Goal: Information Seeking & Learning: Learn about a topic

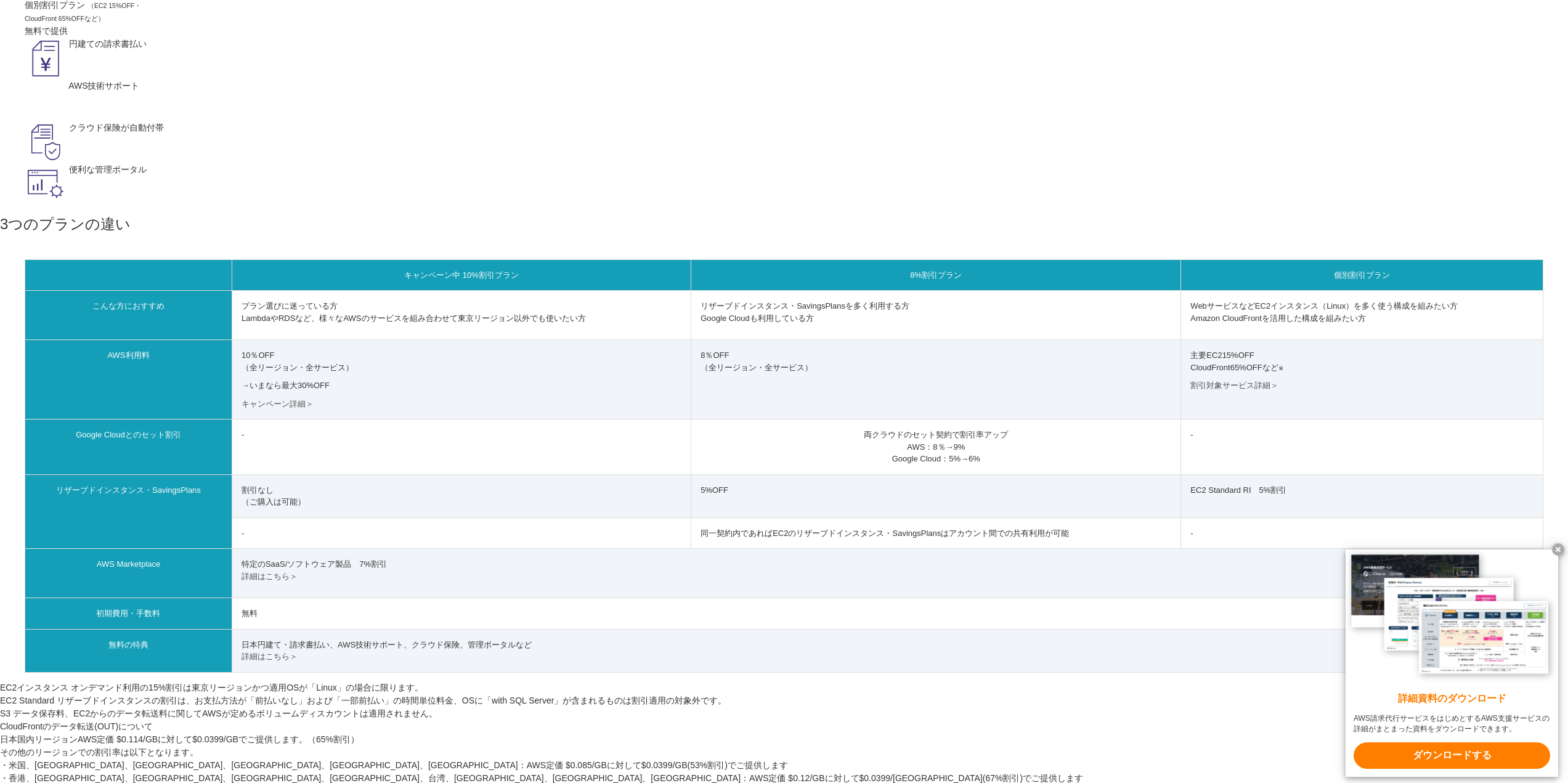
click at [141, 23] on small "（EC2 15%OFF・ CloudFront 65%OFFなど）" at bounding box center [82, 12] width 117 height 21
click at [85, 10] on em "個別割引プラン" at bounding box center [55, 5] width 61 height 10
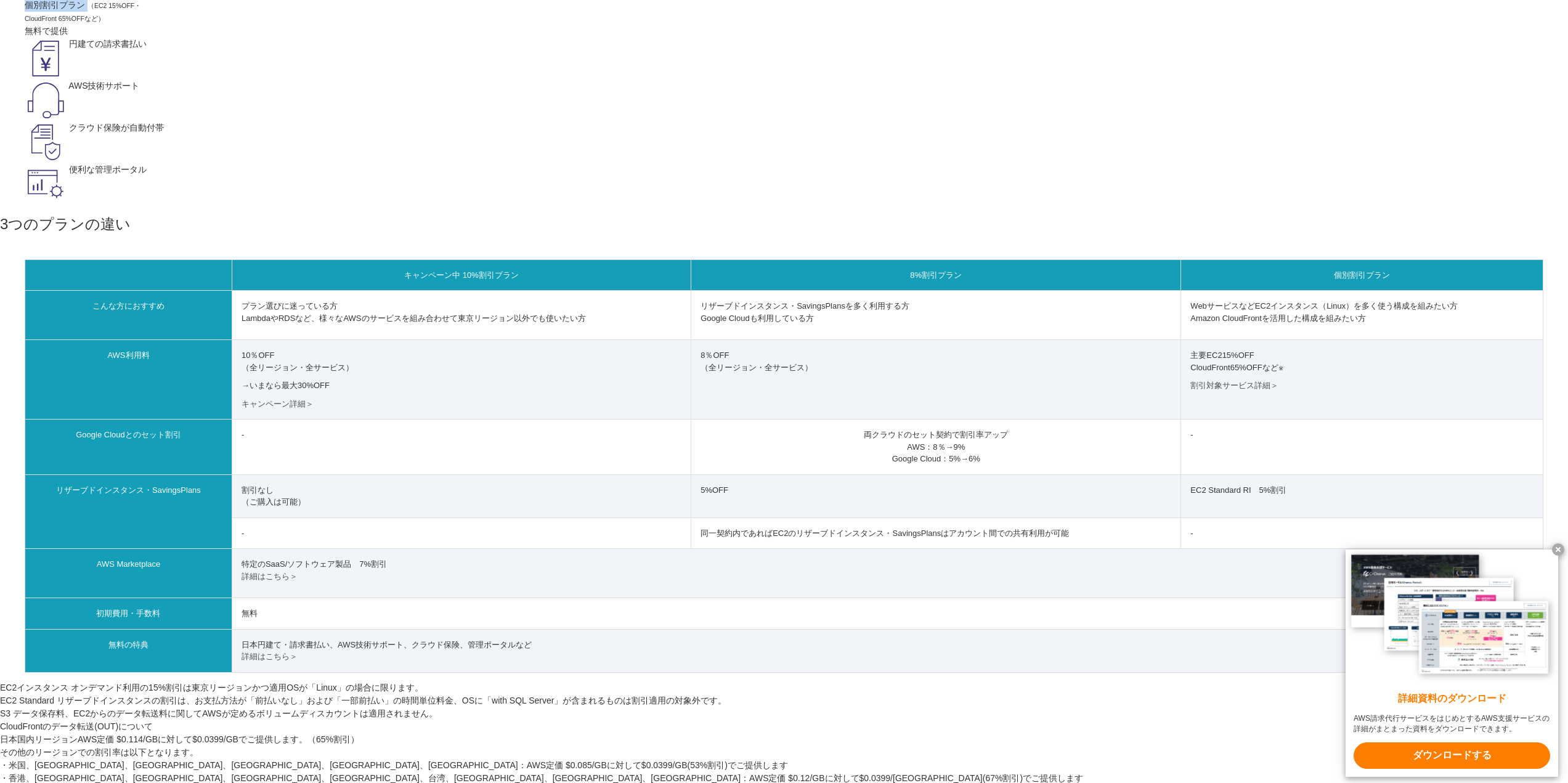
click at [85, 10] on em "個別割引プラン" at bounding box center [55, 5] width 61 height 10
click at [670, 205] on figure "選べるプラン キャンペーン中 10%割引プラン (全リージョン・全サービス) 8%割引プラン (全リージョン・全サービス) 個別割引プラン （EC2 15%O…" at bounding box center [784, 88] width 1519 height 233
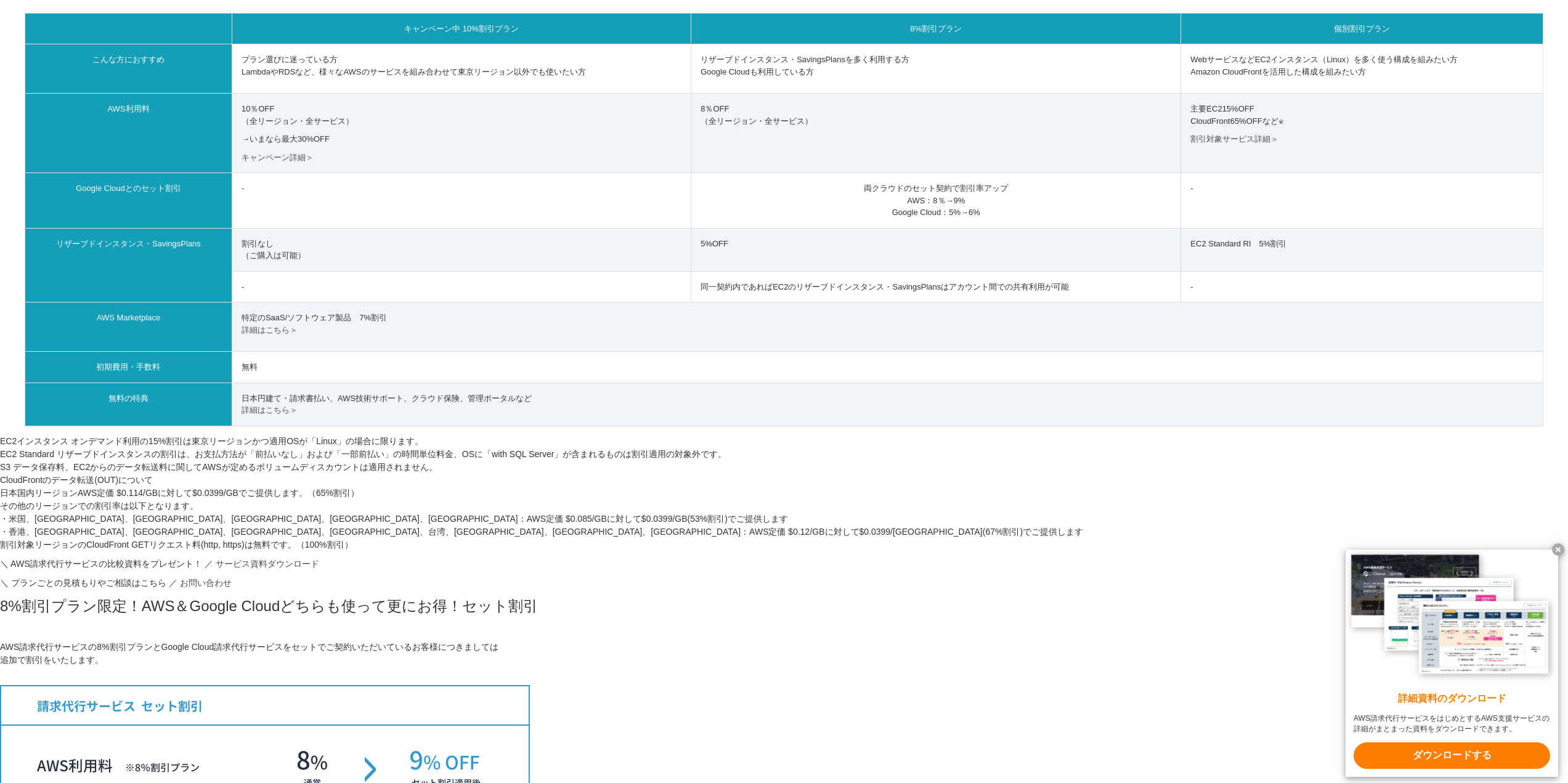
scroll to position [616, 0]
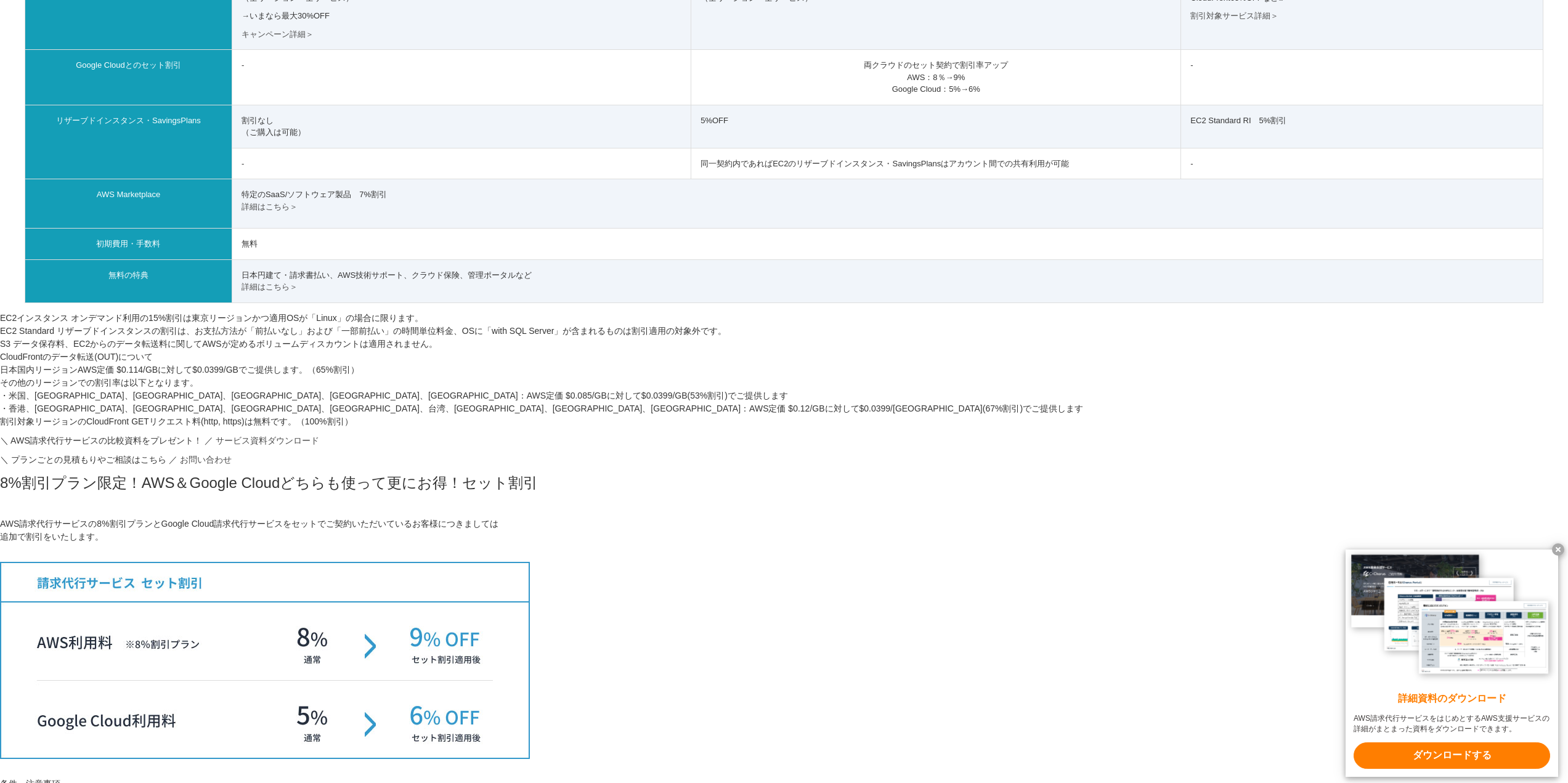
click at [1114, 472] on div "プラン 見積もり例 TOP AWS総合支援・リセール C-Chorus AWS請求代行サービス 10%割引プラン・8%割引プラン・個別割引プラン 国内最高水準…" at bounding box center [784, 665] width 1568 height 2452
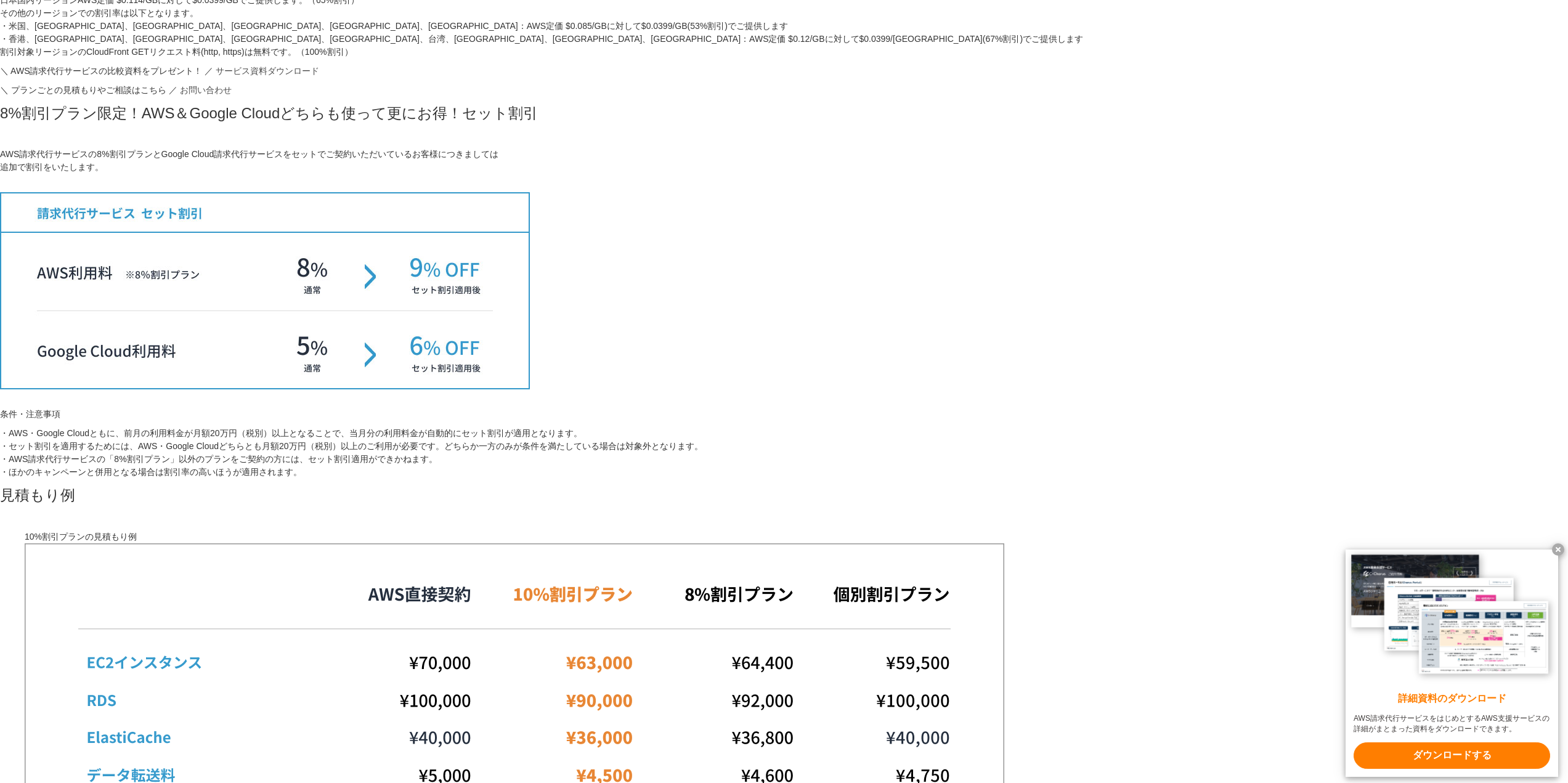
scroll to position [1109, 0]
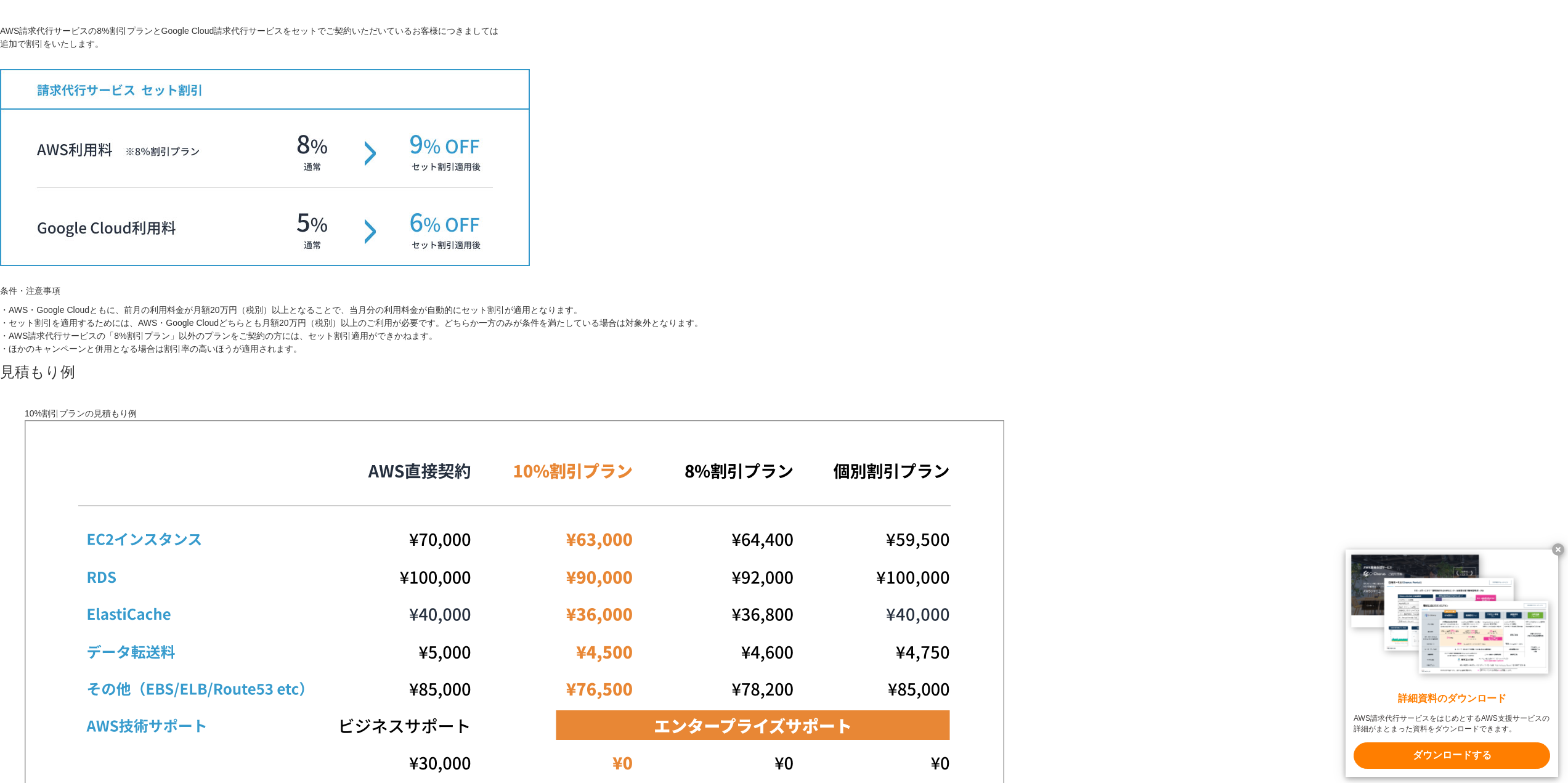
copy li "日本国内リージョンAWS定価 $0.114/GBに対して$0.0399/GBでご提供します。（65%割引）"
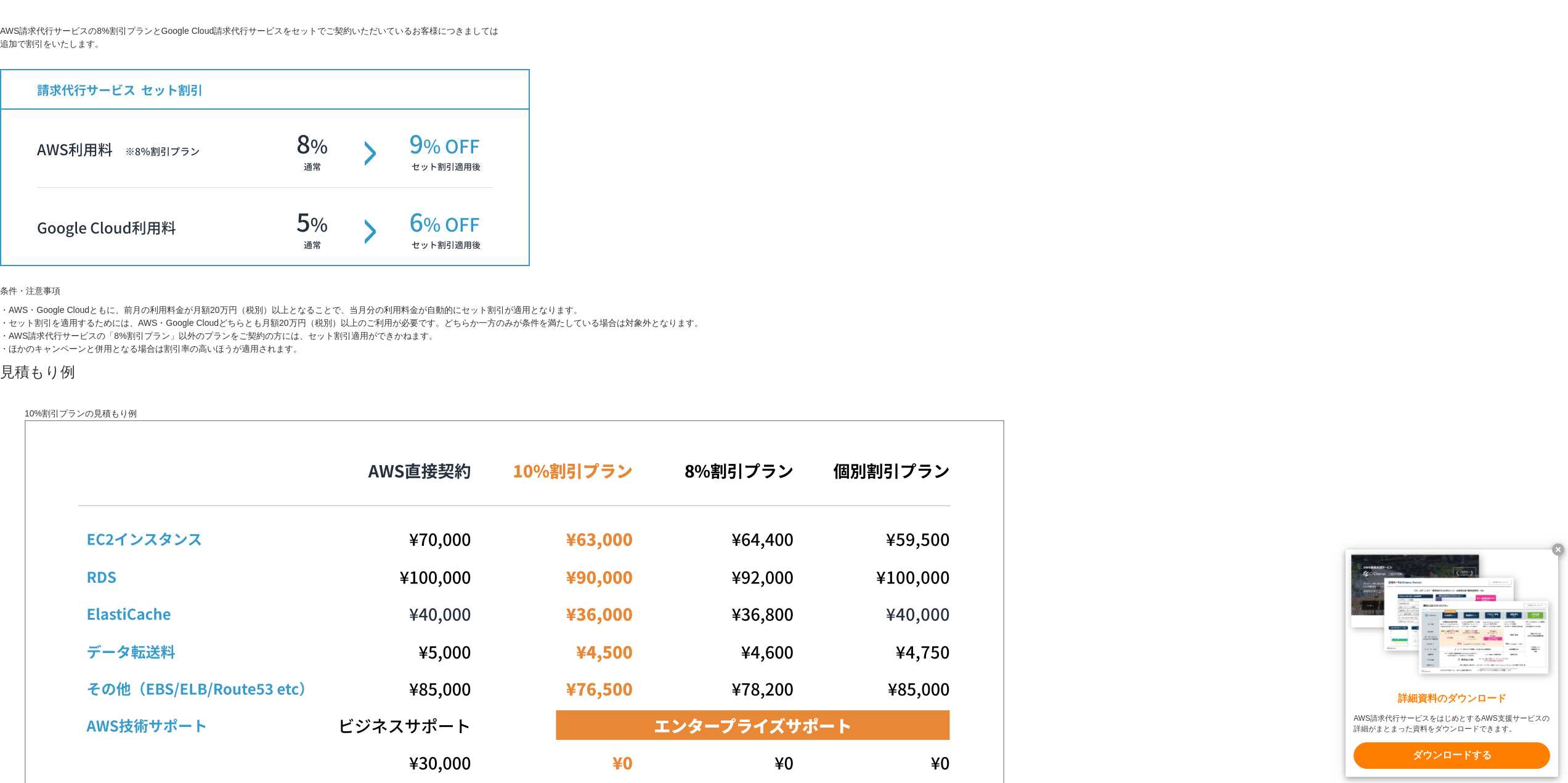
copy section "割引対象リージョンのCloudFront GETリクエスト料(http, https)は無料です。（100%割引）"
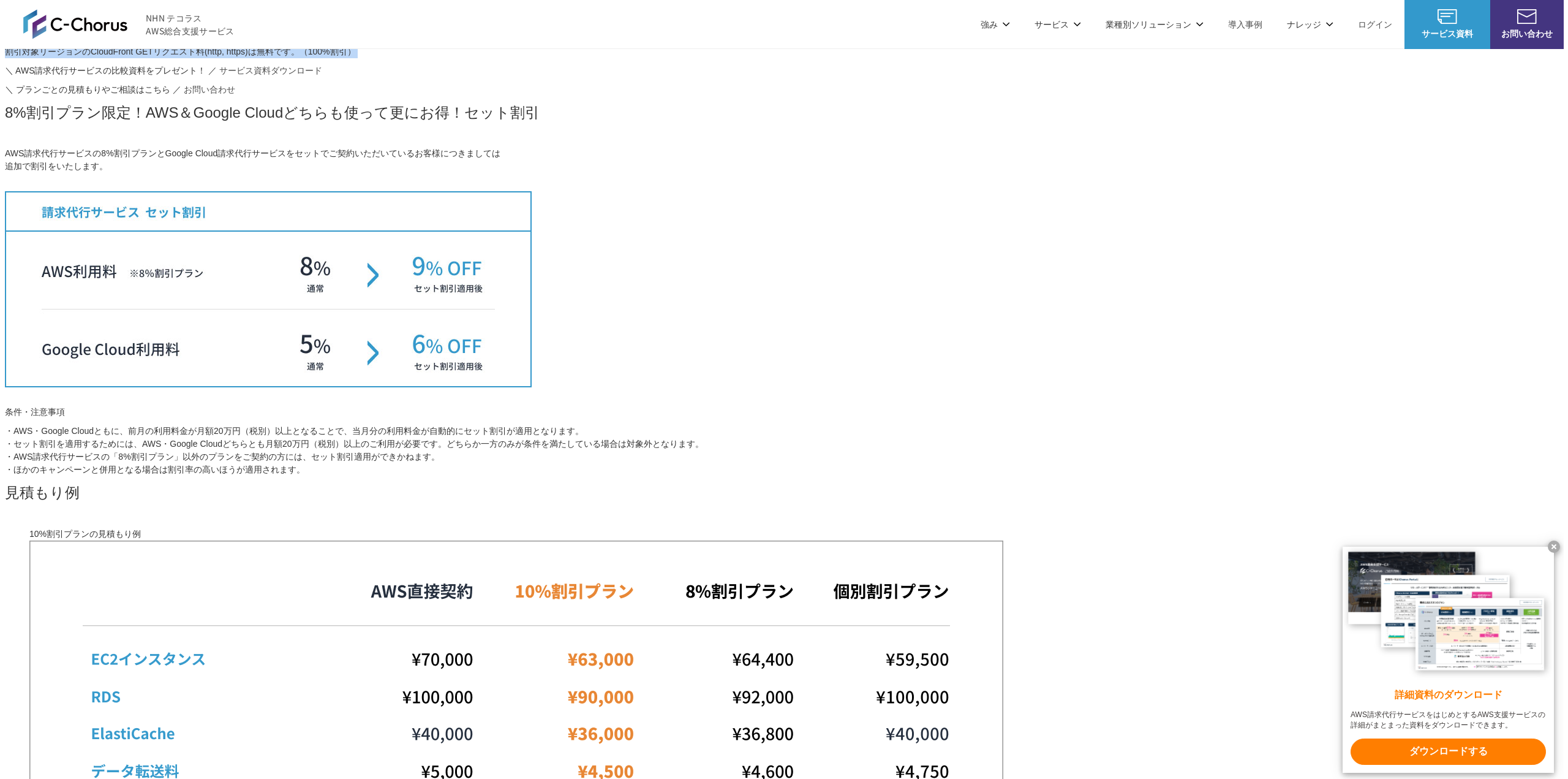
scroll to position [858, 0]
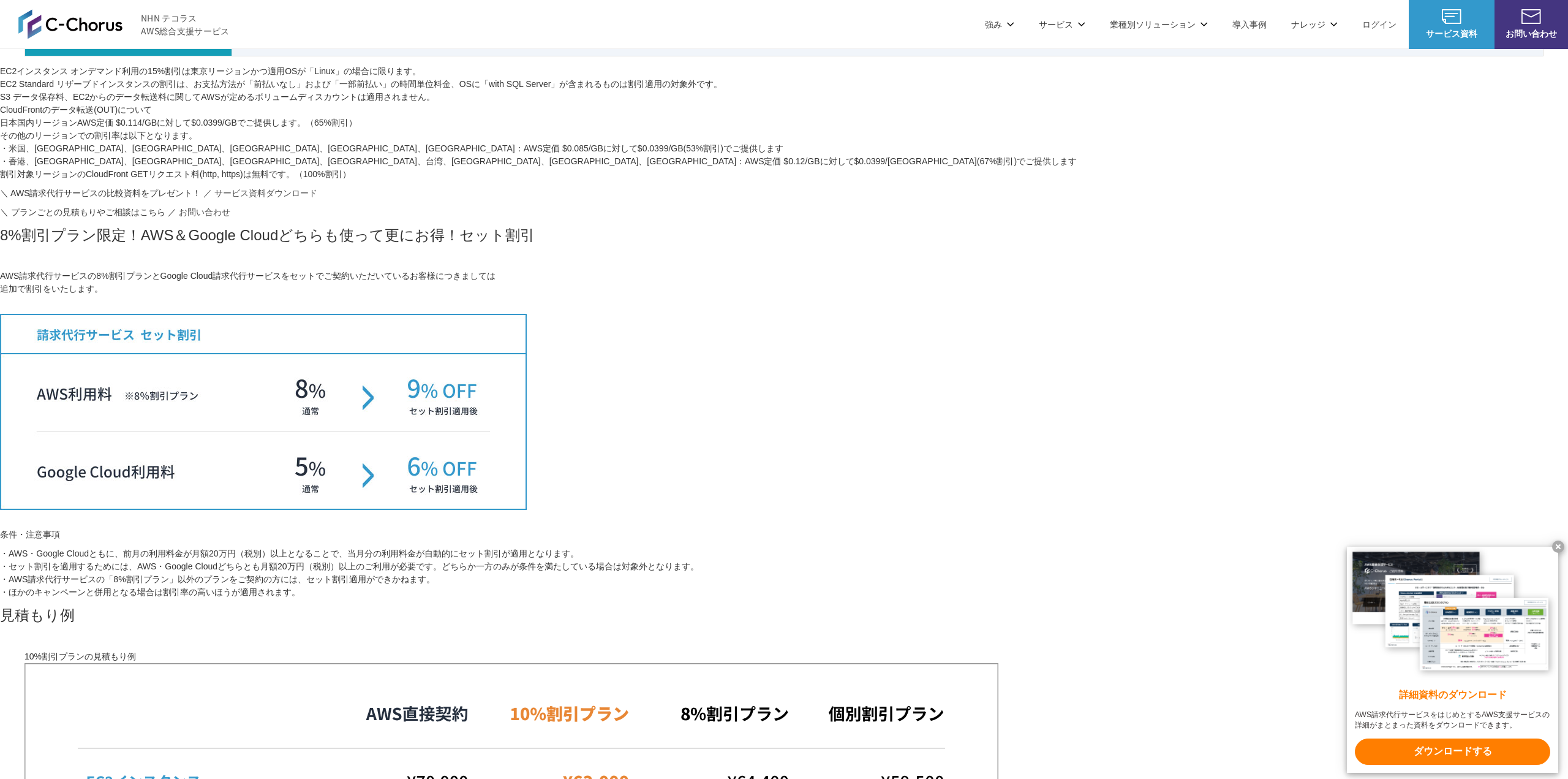
drag, startPoint x: 714, startPoint y: 518, endPoint x: 986, endPoint y: 521, distance: 272.0
copy tr "Amazon S3 データ保存料金（スタンダードストレージ/東京リージョン）　※AWS定価に対し、$0.02375/GBで提供"
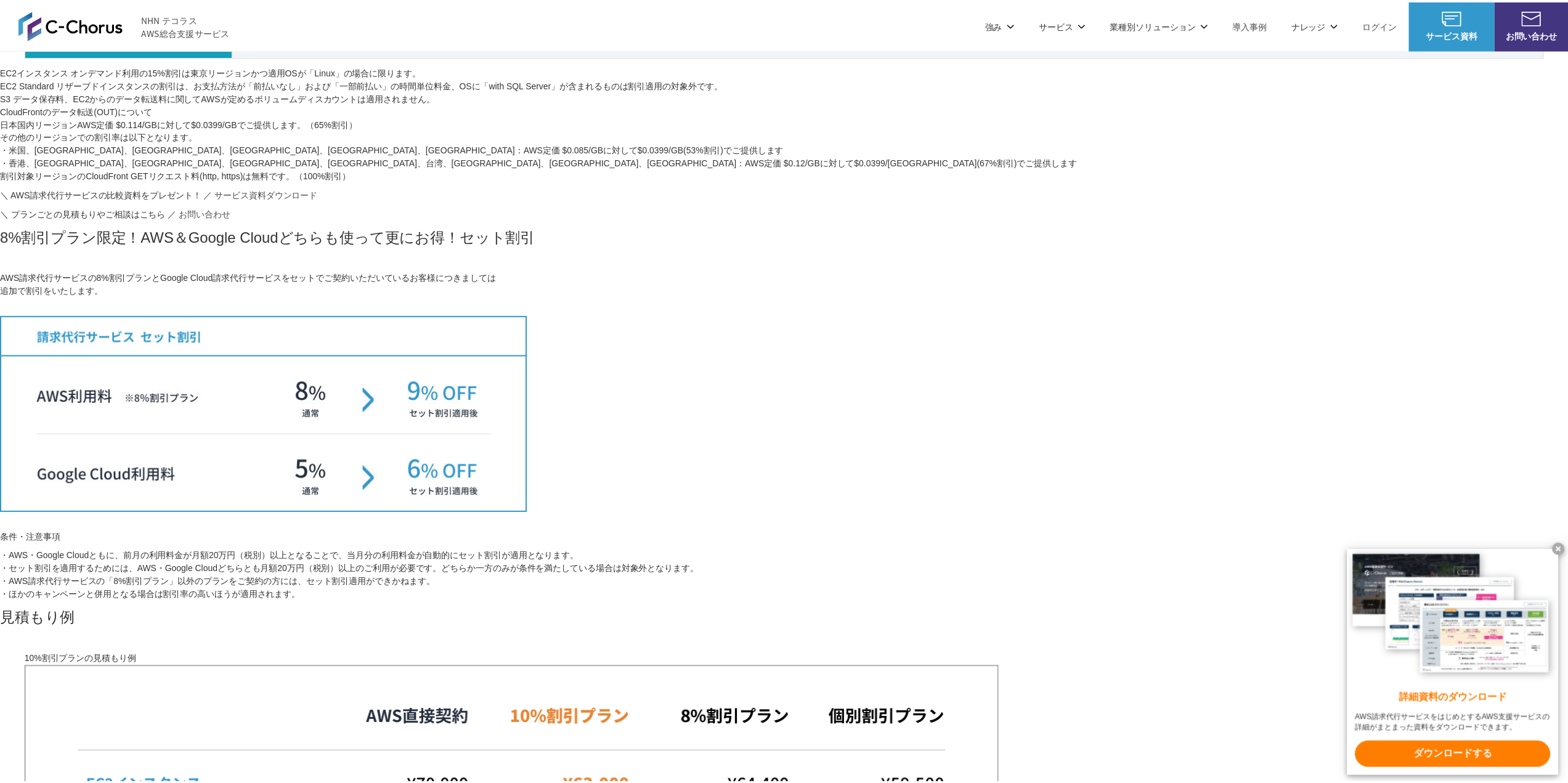
scroll to position [370, 0]
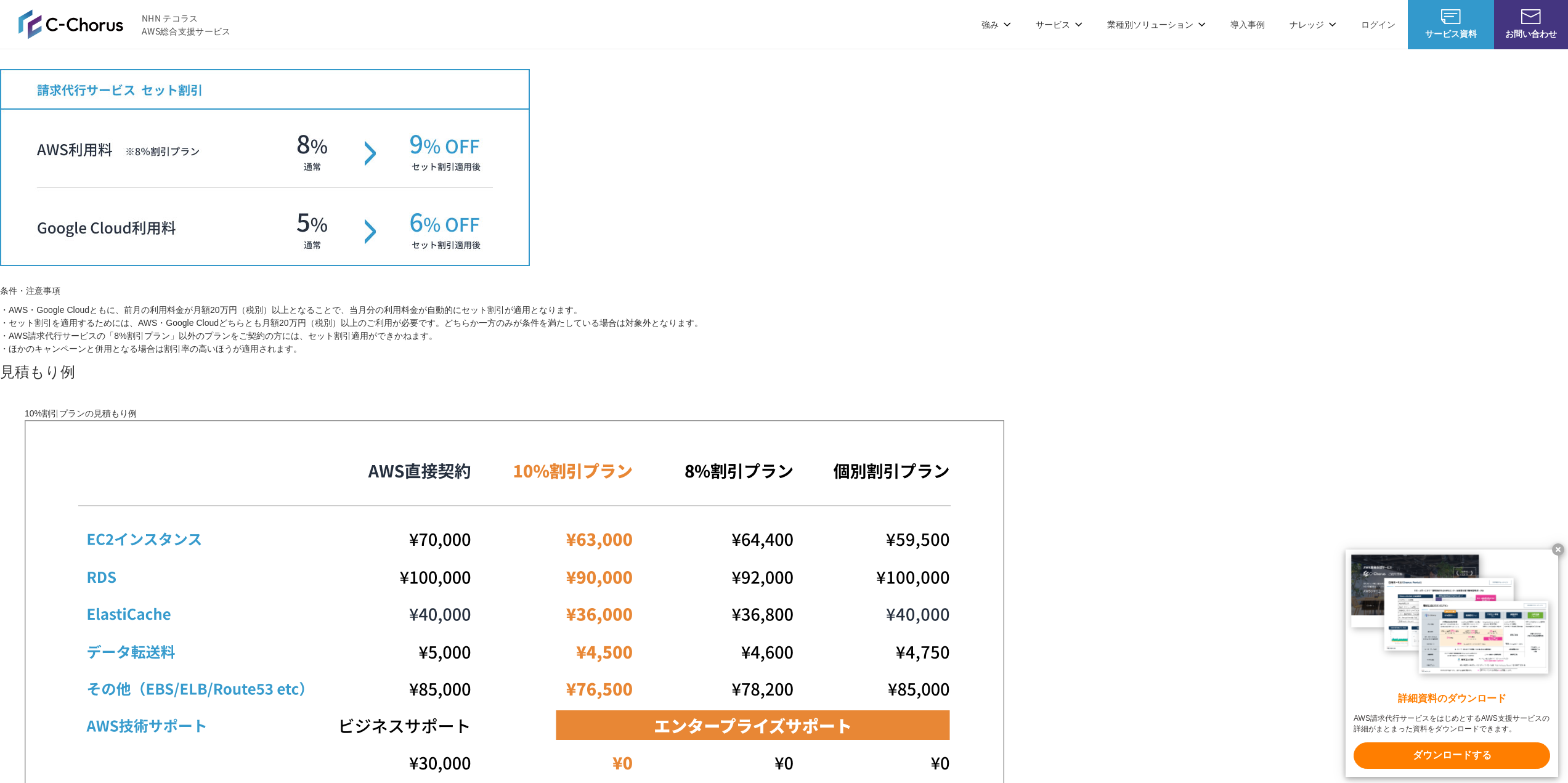
scroll to position [1232, 0]
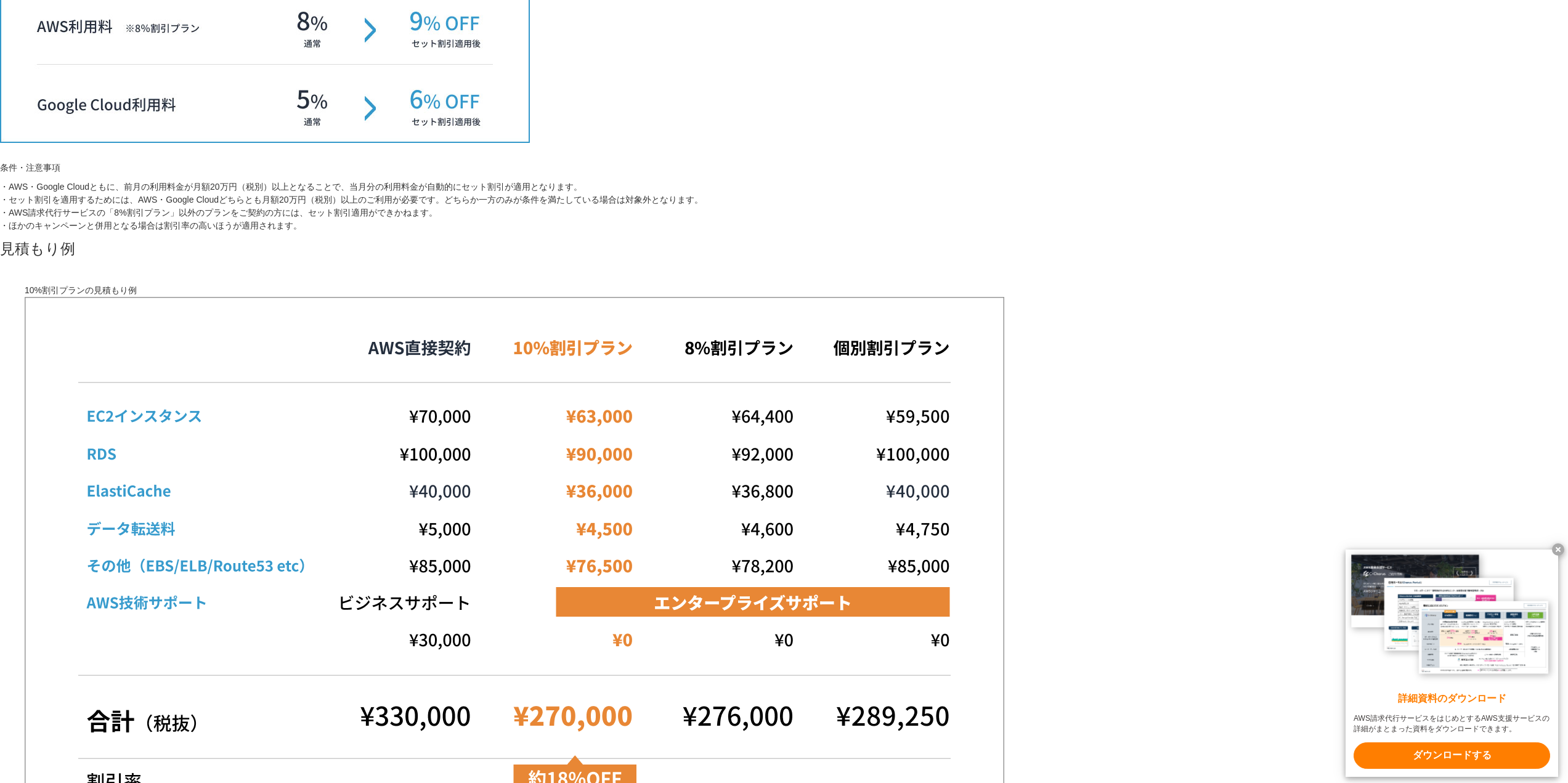
click at [1138, 389] on div "プラン 見積もり例 TOP AWS総合支援・リセール C-Chorus AWS請求代行サービス 10%割引プラン・8%割引プラン・個別割引プラン 国内最高水準…" at bounding box center [784, 49] width 1568 height 2452
